Goal: Book appointment/travel/reservation

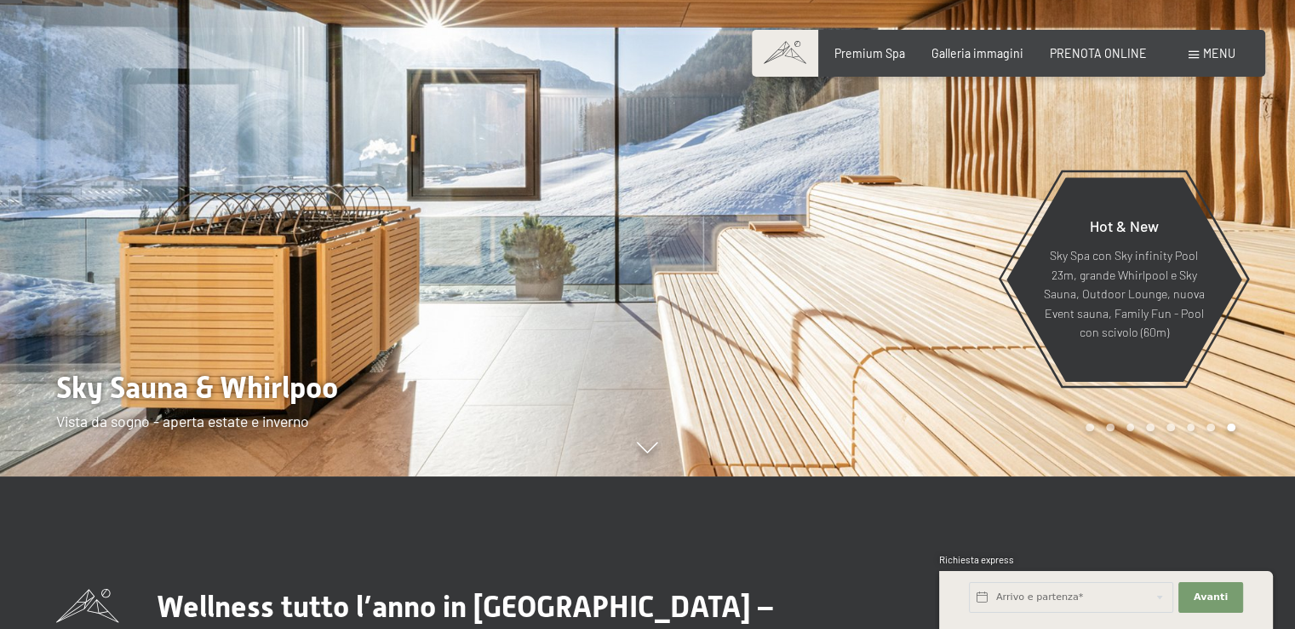
scroll to position [153, 0]
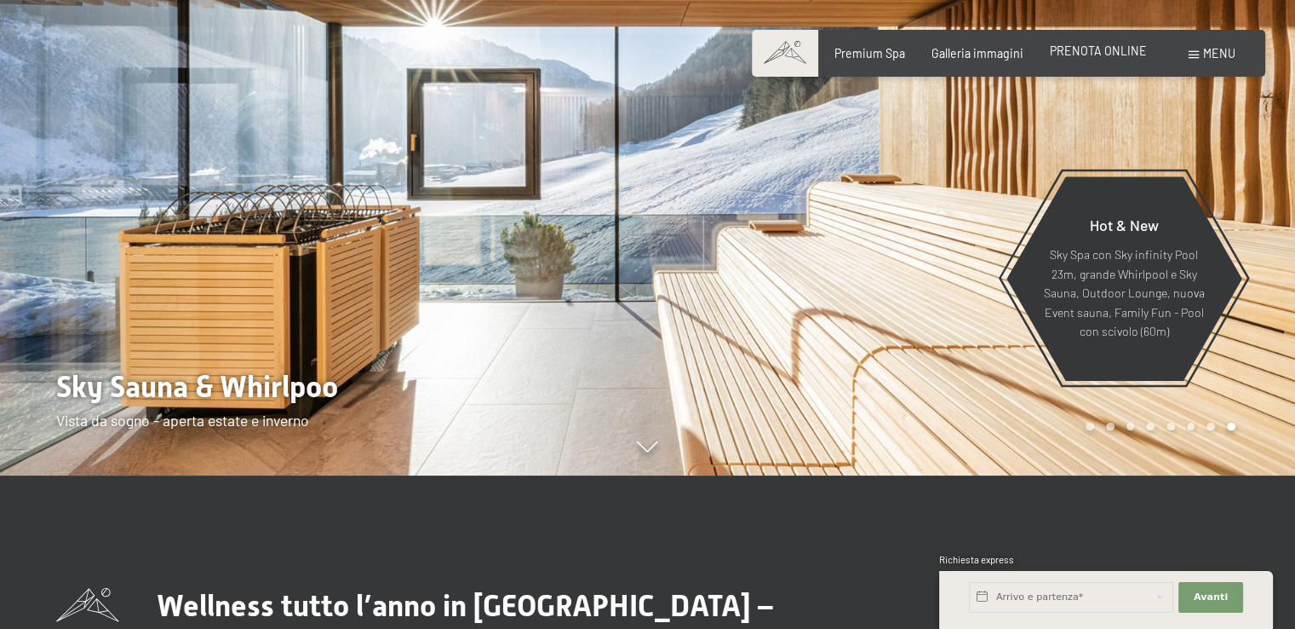
click at [1104, 46] on span "PRENOTA ONLINE" at bounding box center [1098, 50] width 97 height 14
click at [976, 49] on span "Galleria immagini" at bounding box center [978, 50] width 92 height 14
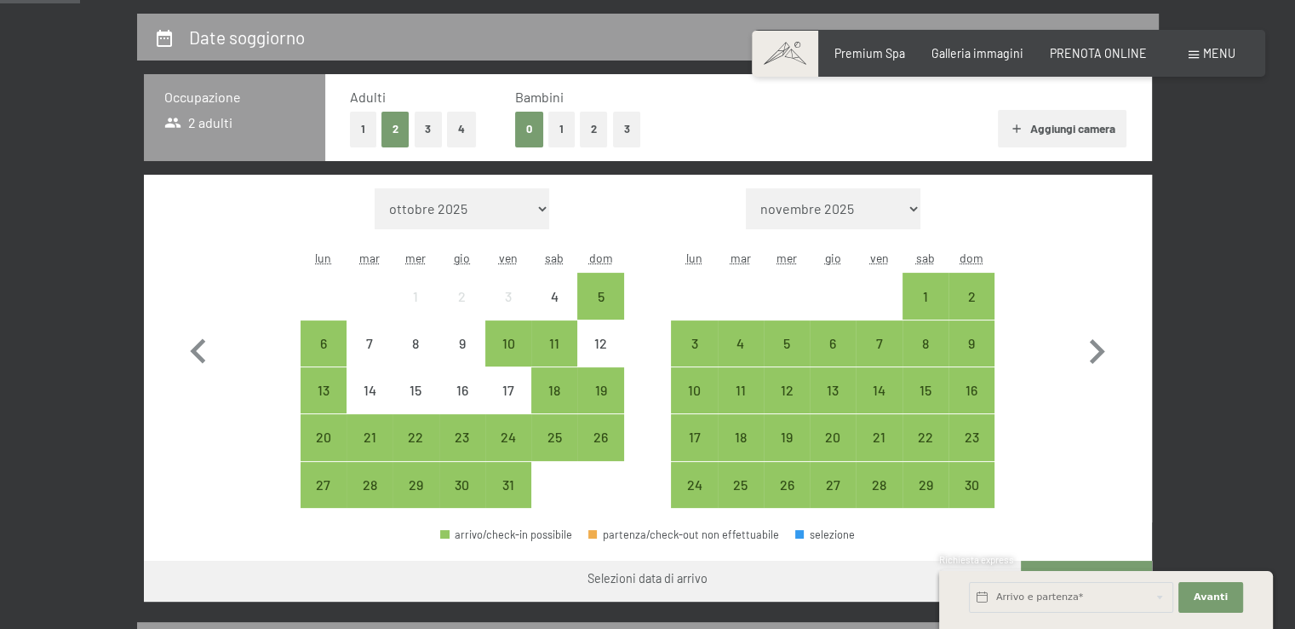
scroll to position [357, 0]
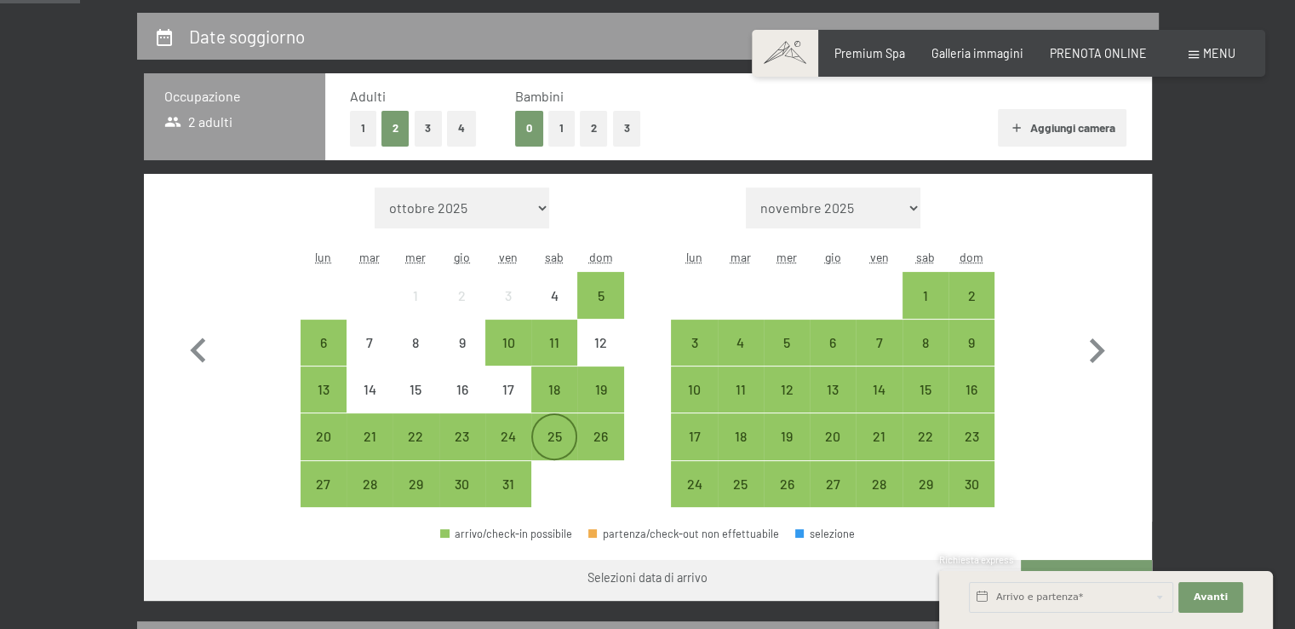
click at [551, 430] on div "25" at bounding box center [554, 450] width 43 height 43
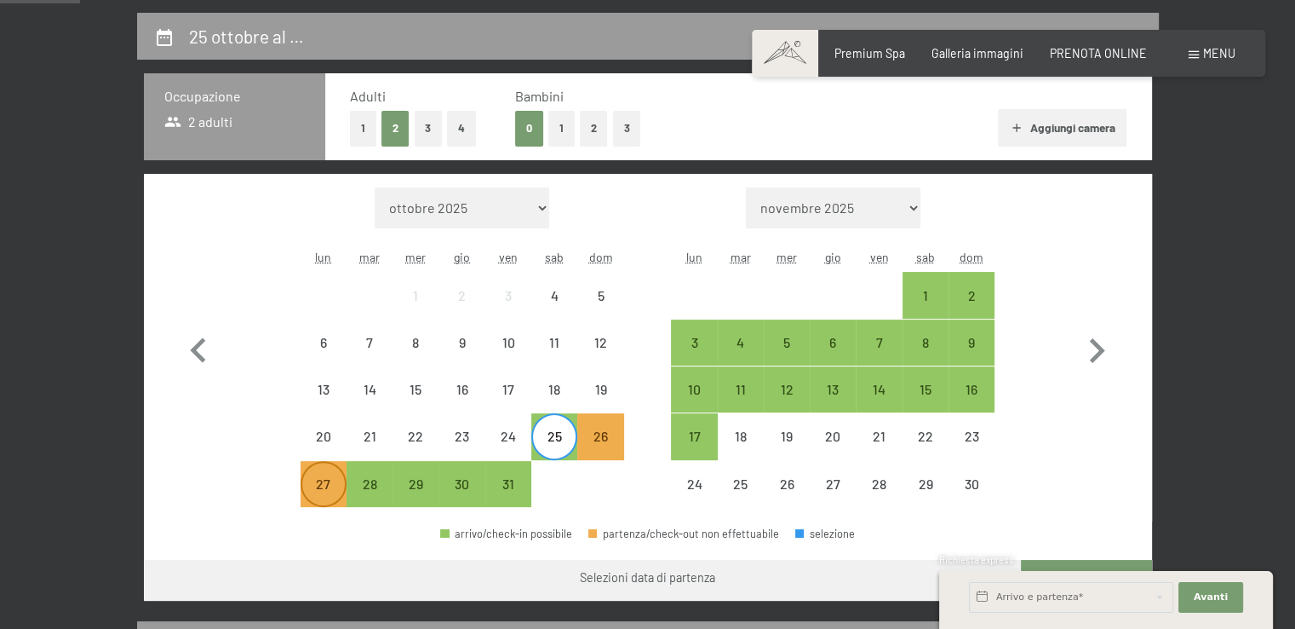
click at [314, 474] on div "27" at bounding box center [323, 483] width 43 height 43
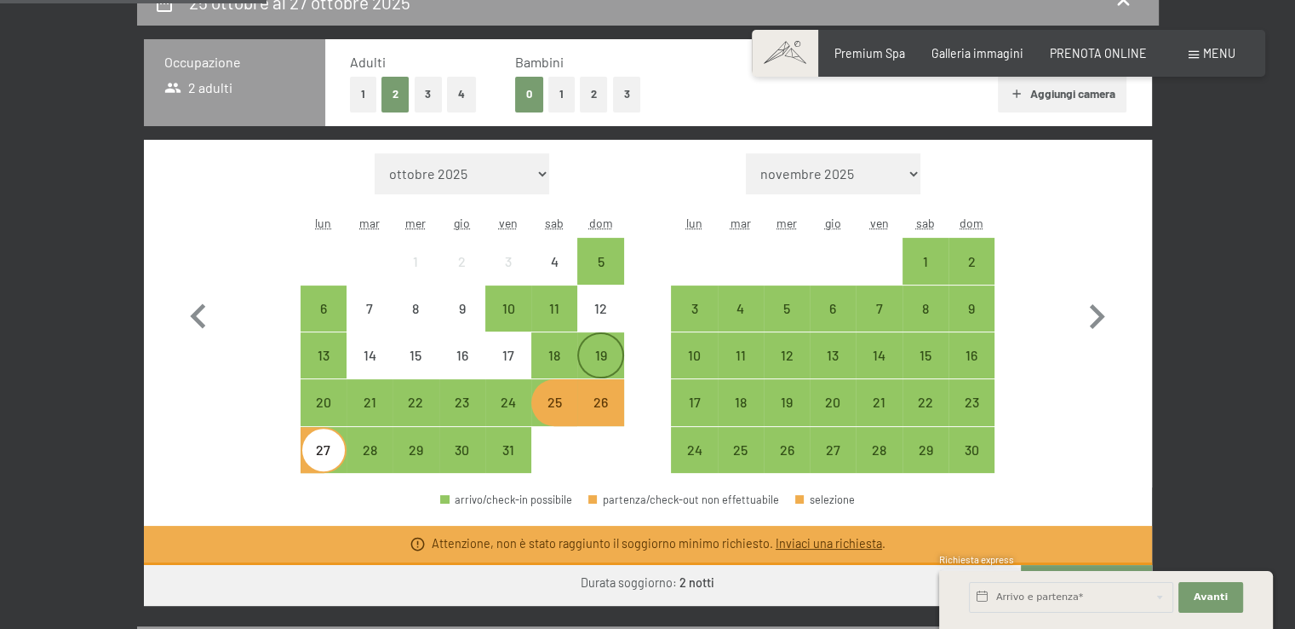
scroll to position [390, 0]
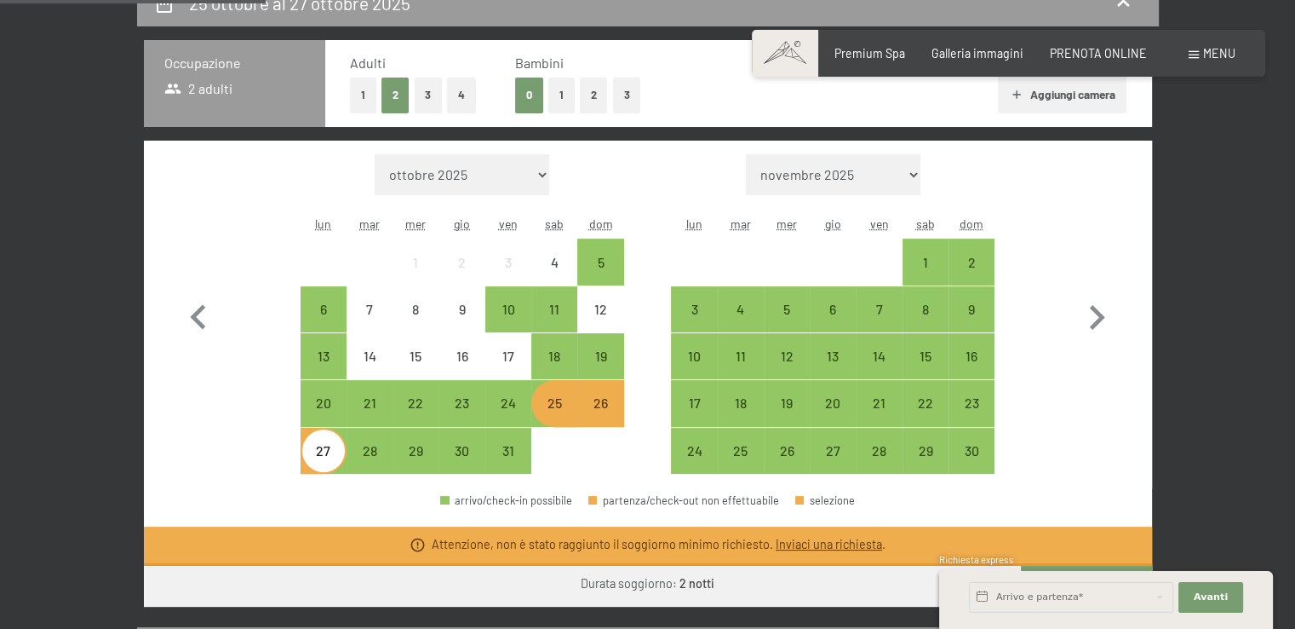
click at [508, 358] on span "Consenso marketing*" at bounding box center [547, 362] width 129 height 17
click at [474, 358] on input "Consenso marketing*" at bounding box center [465, 362] width 17 height 17
click at [508, 358] on span "Consenso marketing*" at bounding box center [547, 362] width 129 height 17
click at [474, 358] on input "Consenso marketing*" at bounding box center [465, 362] width 17 height 17
checkbox input "false"
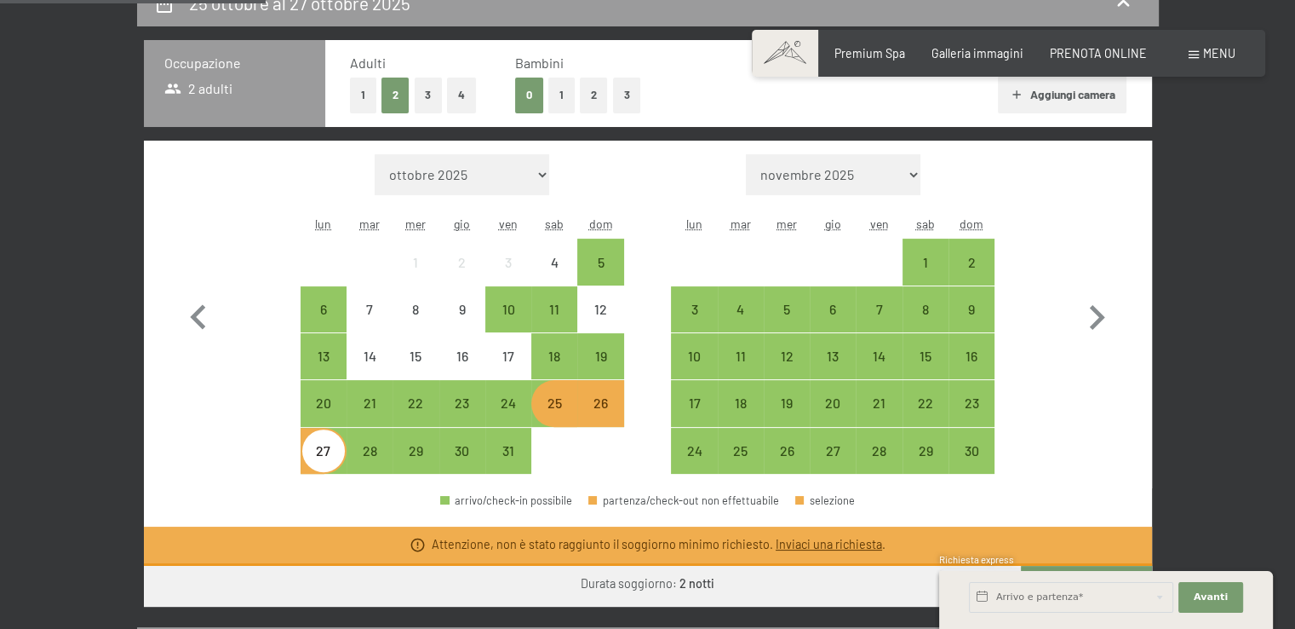
click at [1196, 105] on div "25 ottobre al 27 ottobre 2025 Occupazione 2 adulti Adulti 1 2 3 4 Bambini 0 1 2…" at bounding box center [647, 512] width 1135 height 1065
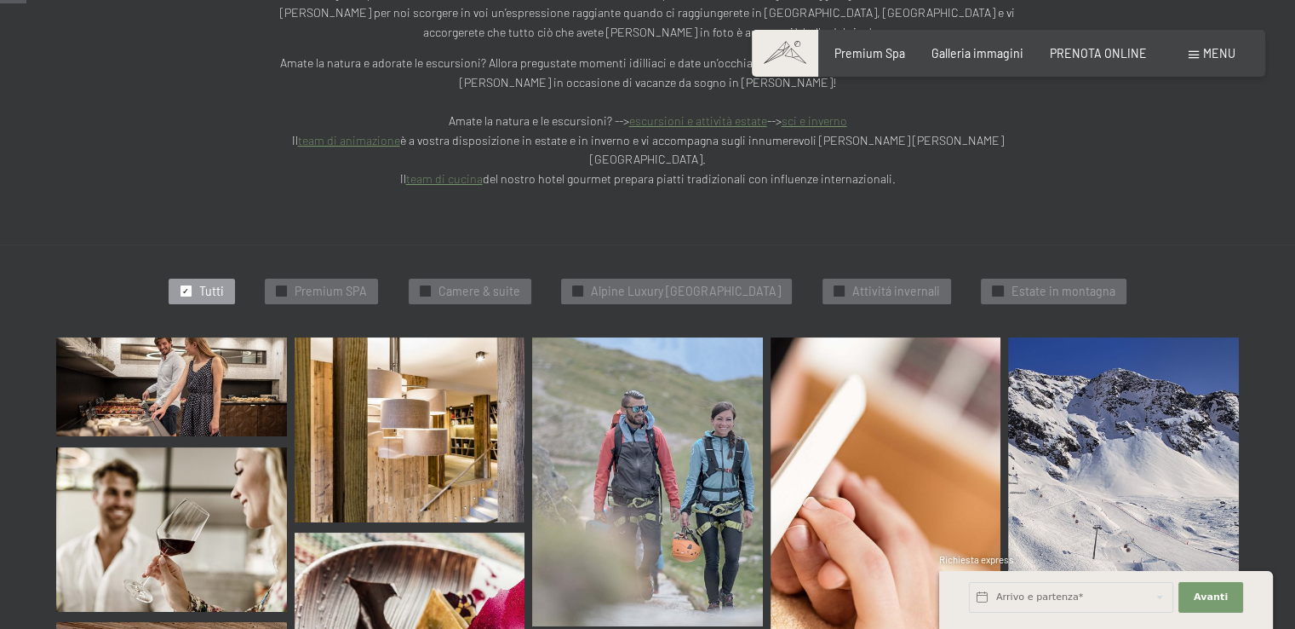
scroll to position [378, 0]
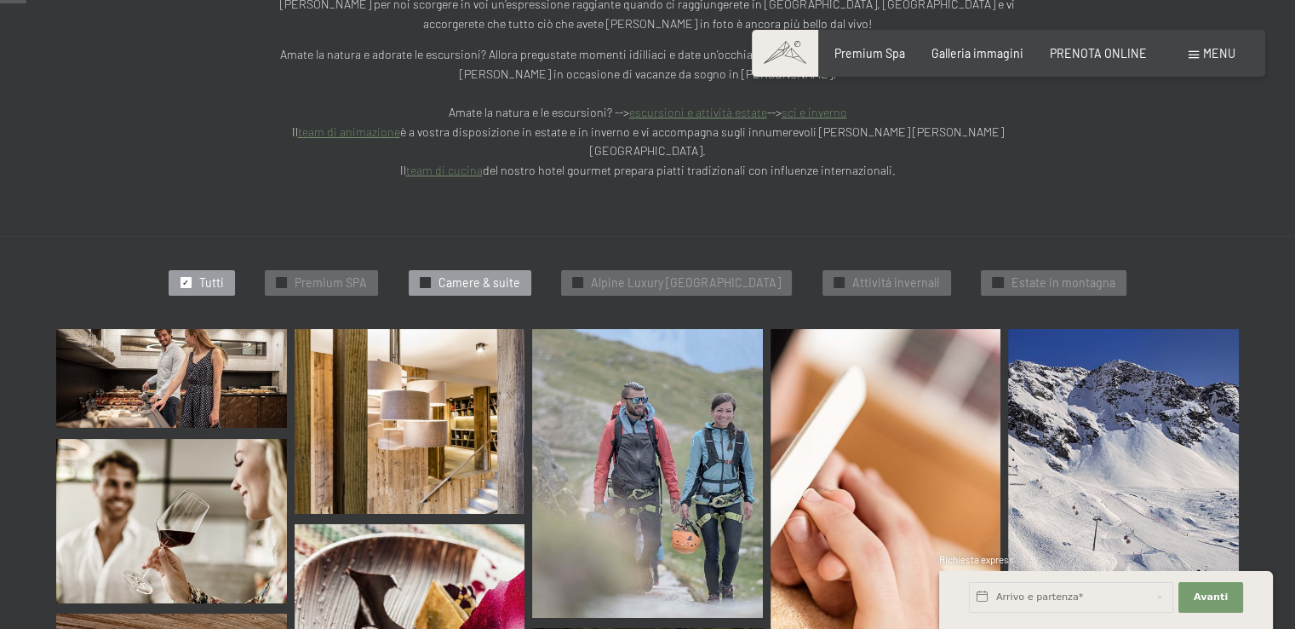
click at [420, 277] on div at bounding box center [425, 282] width 11 height 11
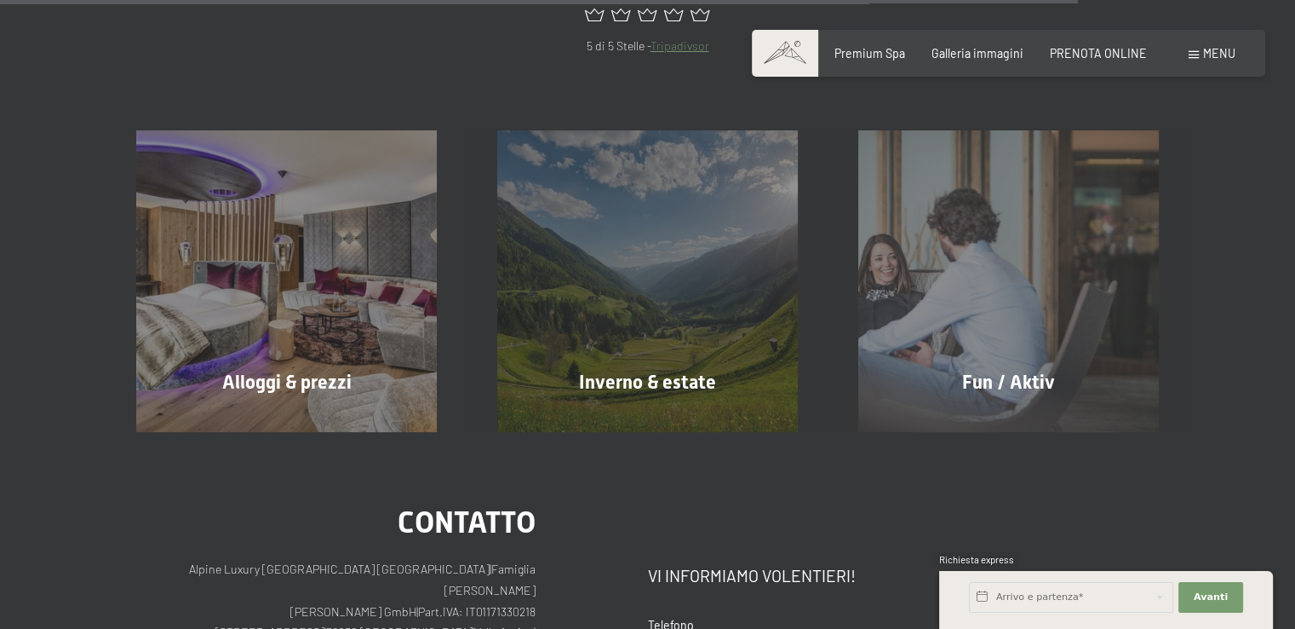
scroll to position [1482, 0]
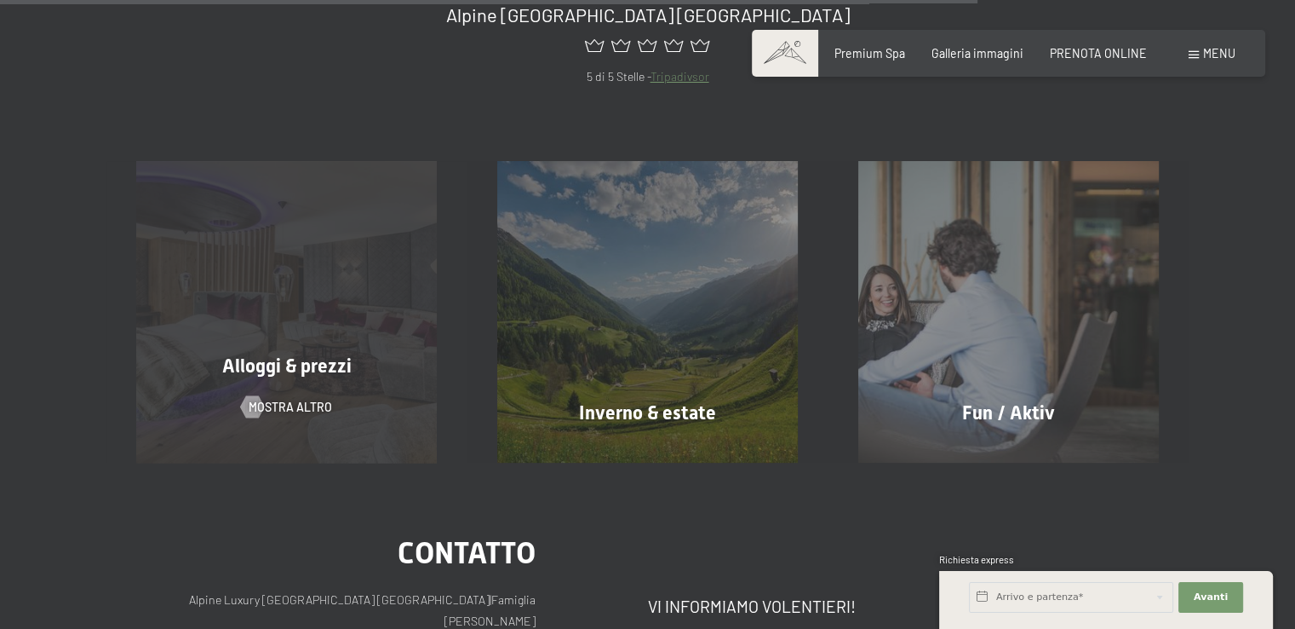
click at [319, 230] on div "Alloggi & prezzi mostra altro" at bounding box center [286, 311] width 361 height 301
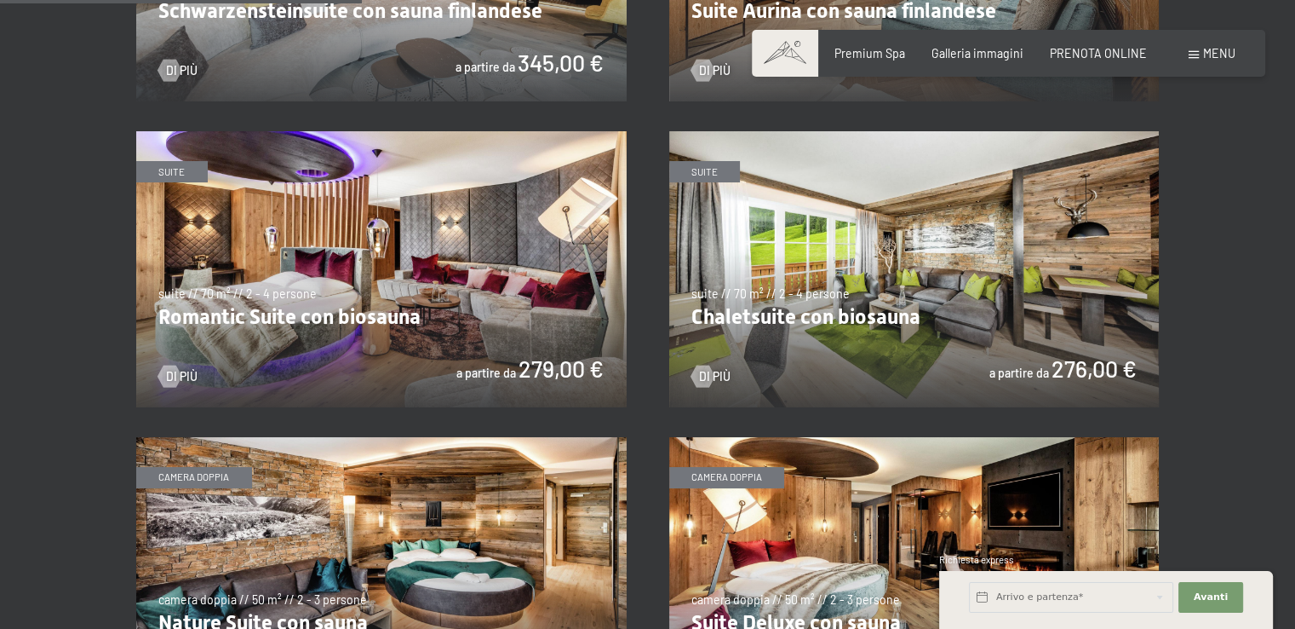
scroll to position [1478, 0]
